Goal: Information Seeking & Learning: Learn about a topic

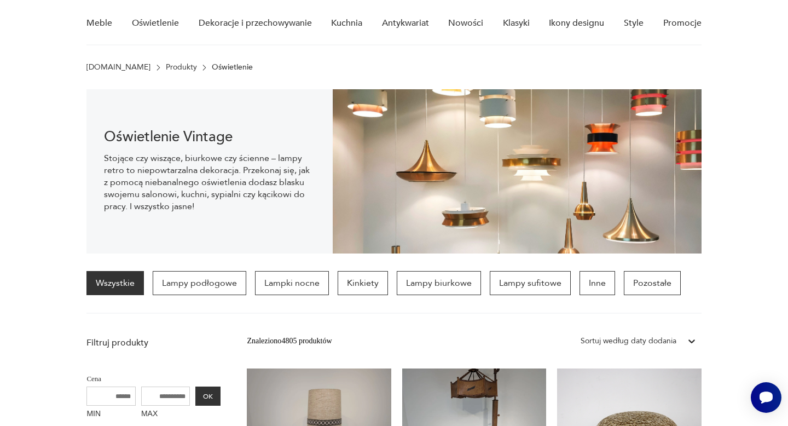
scroll to position [89, 0]
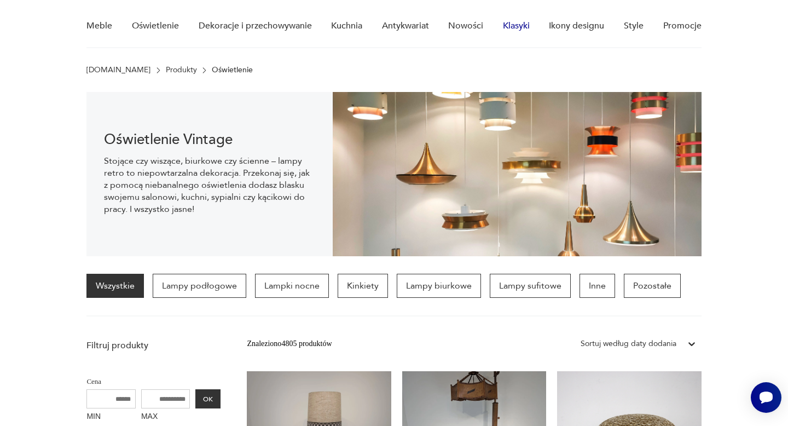
click at [516, 22] on link "Klasyki" at bounding box center [516, 26] width 27 height 42
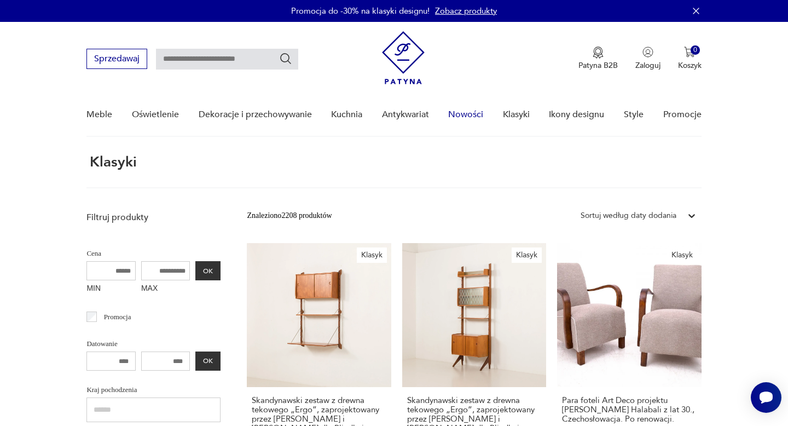
click at [469, 114] on link "Nowości" at bounding box center [465, 115] width 35 height 42
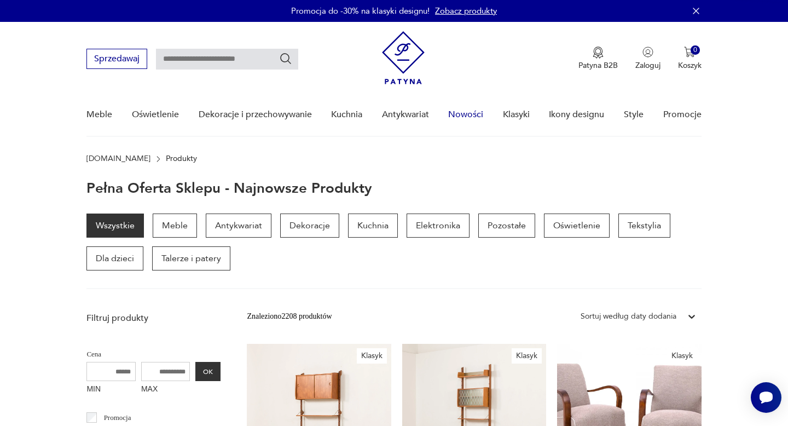
scroll to position [41, 0]
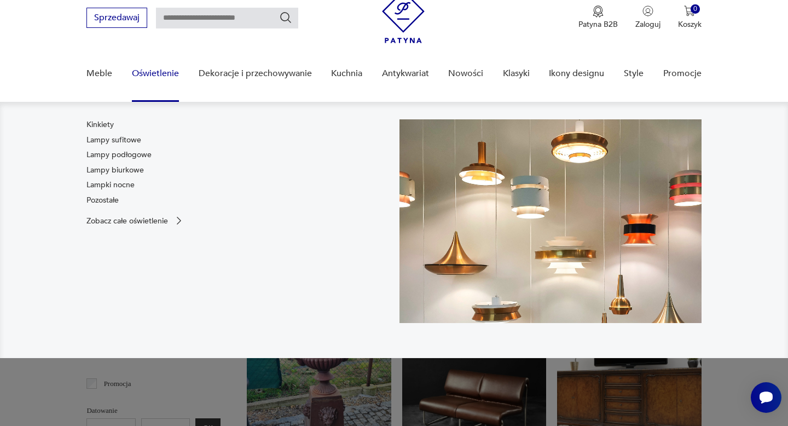
click at [153, 73] on link "Oświetlenie" at bounding box center [155, 74] width 47 height 42
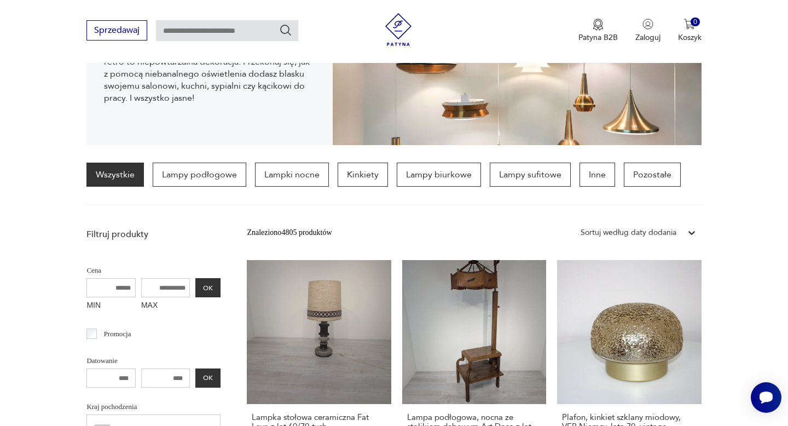
scroll to position [229, 0]
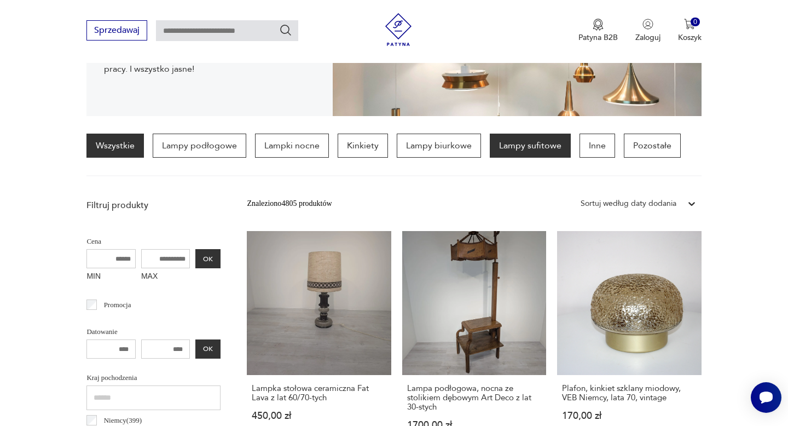
click at [511, 146] on p "Lampy sufitowe" at bounding box center [530, 146] width 81 height 24
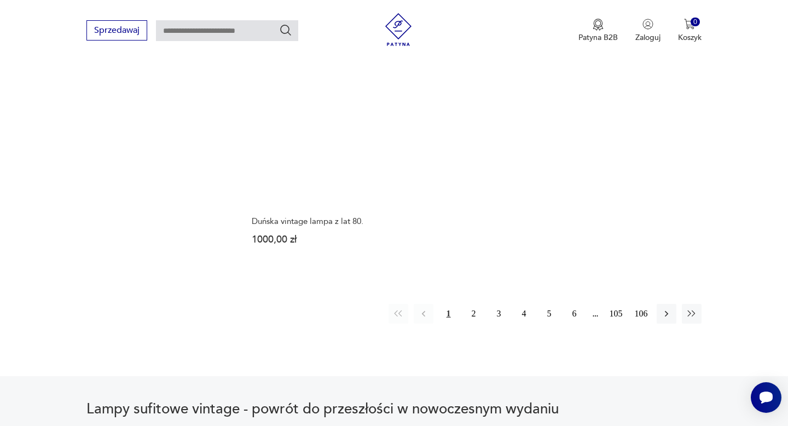
scroll to position [1599, 0]
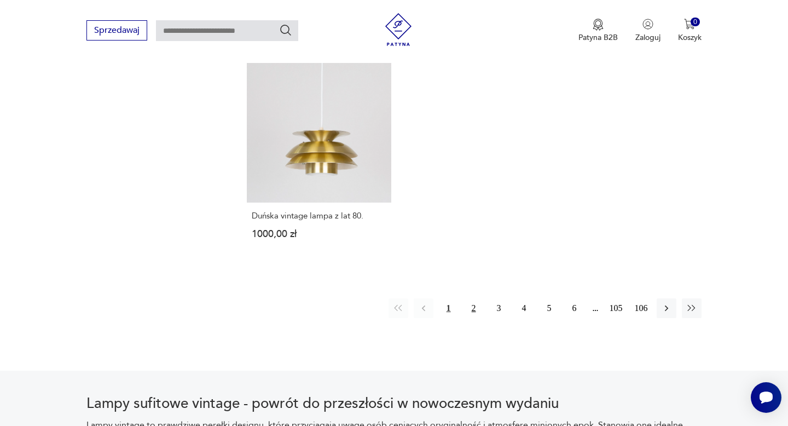
click at [472, 298] on button "2" at bounding box center [474, 308] width 20 height 20
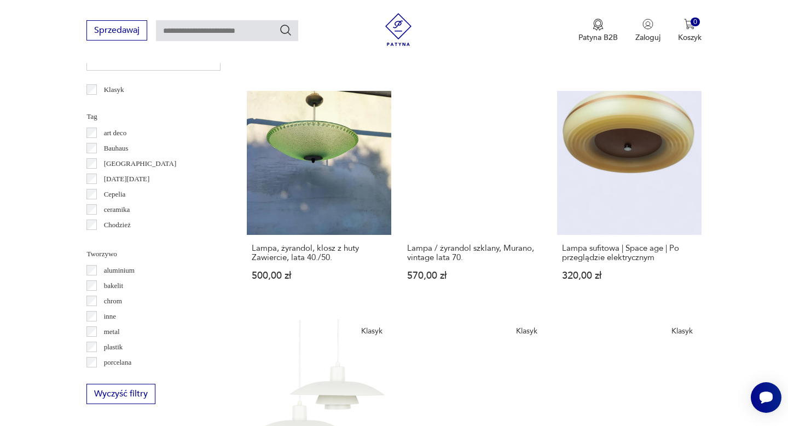
scroll to position [847, 0]
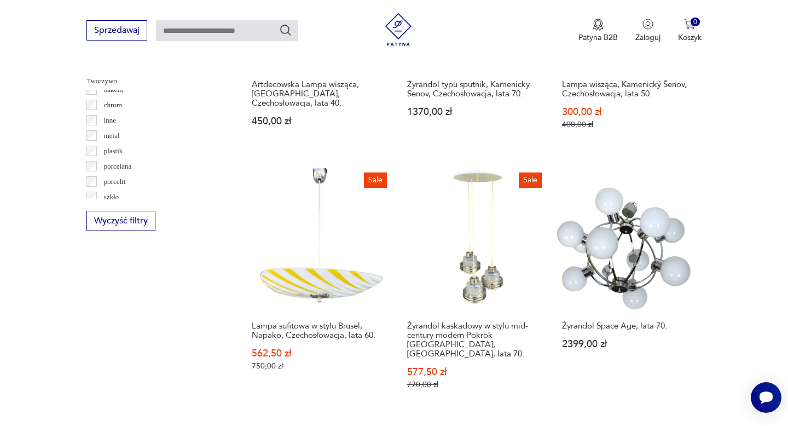
scroll to position [28, 0]
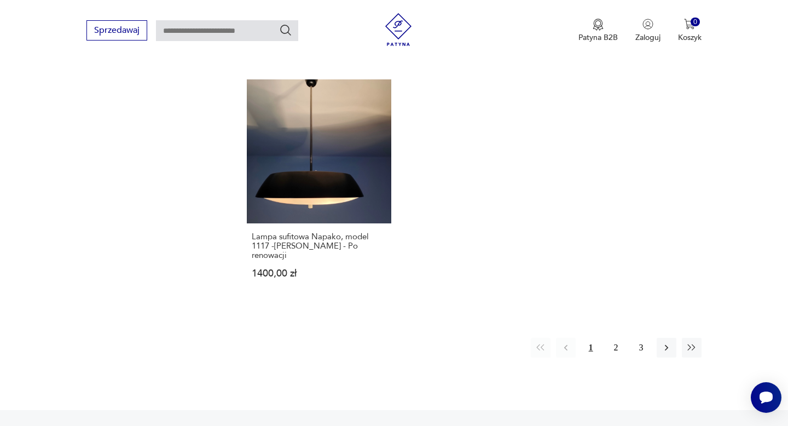
scroll to position [1598, 0]
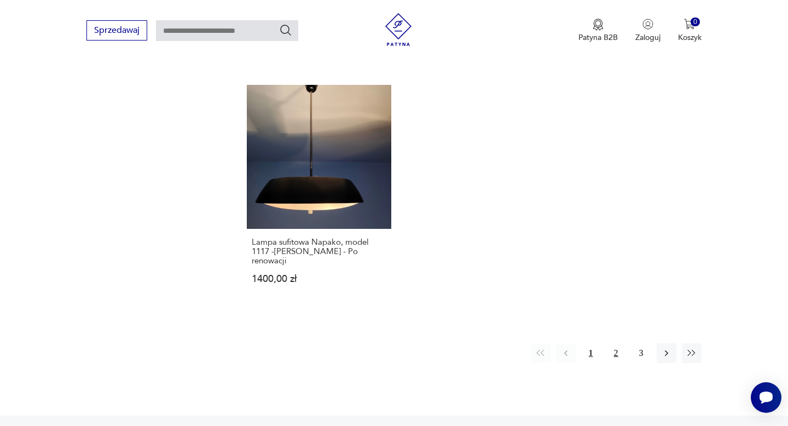
click at [615, 343] on button "2" at bounding box center [616, 353] width 20 height 20
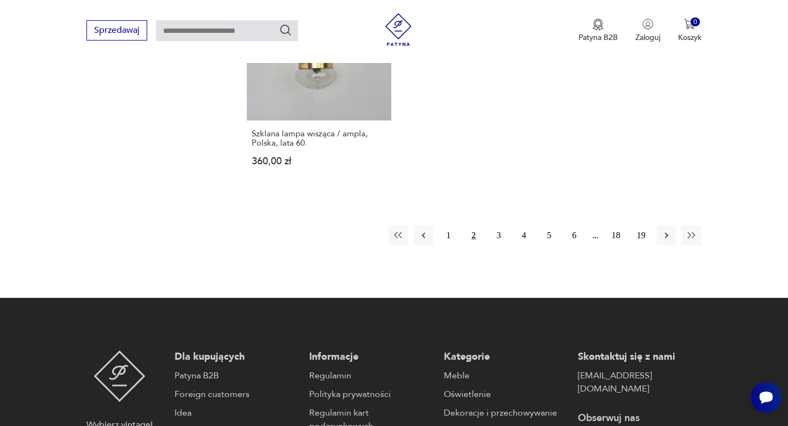
scroll to position [1678, 0]
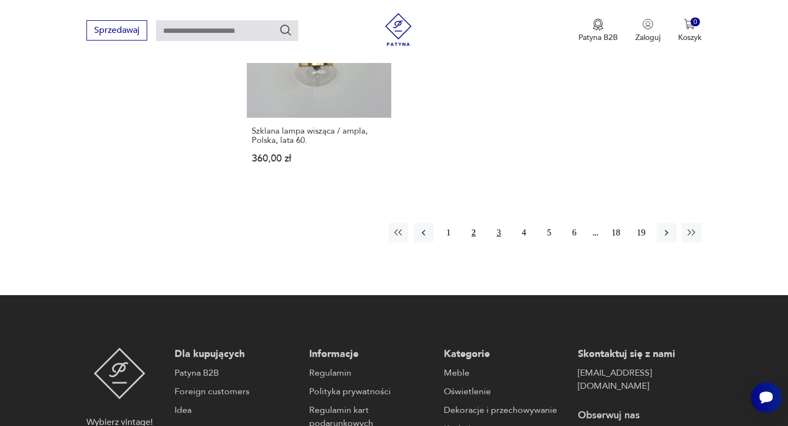
click at [499, 223] on button "3" at bounding box center [499, 233] width 20 height 20
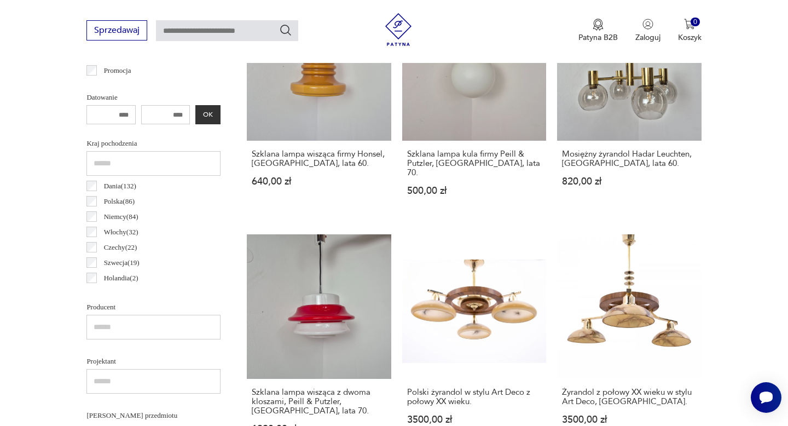
scroll to position [462, 0]
drag, startPoint x: 184, startPoint y: 115, endPoint x: 154, endPoint y: 115, distance: 30.1
click at [154, 115] on input "number" at bounding box center [165, 115] width 49 height 19
drag, startPoint x: 161, startPoint y: 114, endPoint x: 182, endPoint y: 115, distance: 20.3
click at [182, 115] on input "number" at bounding box center [165, 115] width 49 height 19
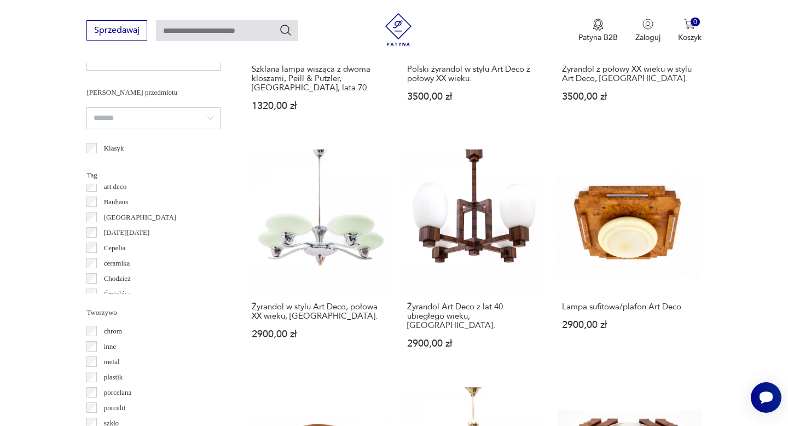
scroll to position [0, 0]
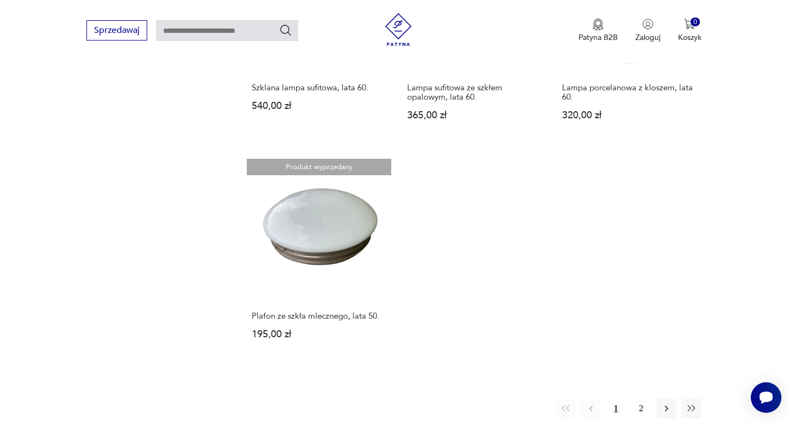
scroll to position [1462, 0]
click at [637, 398] on button "2" at bounding box center [642, 408] width 20 height 20
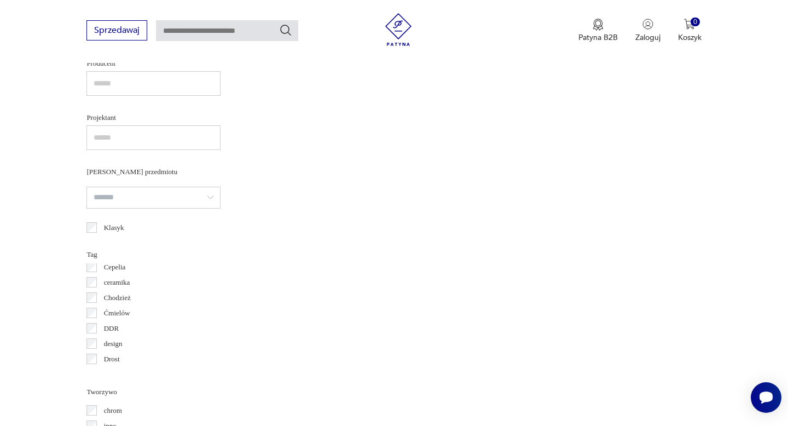
scroll to position [67, 0]
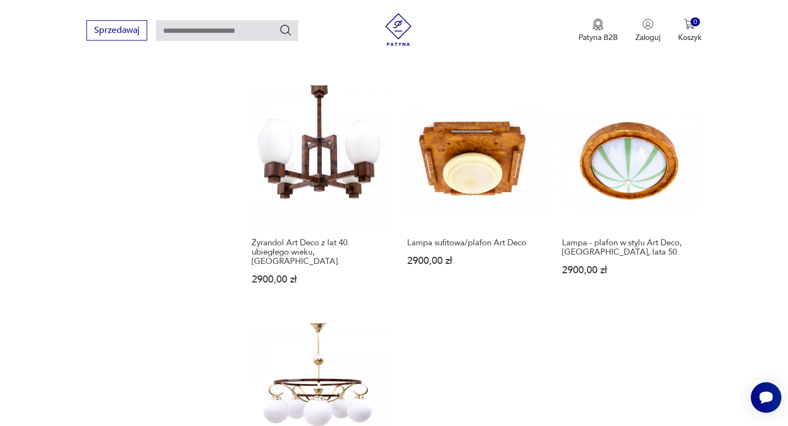
scroll to position [1317, 0]
